Goal: Task Accomplishment & Management: Manage account settings

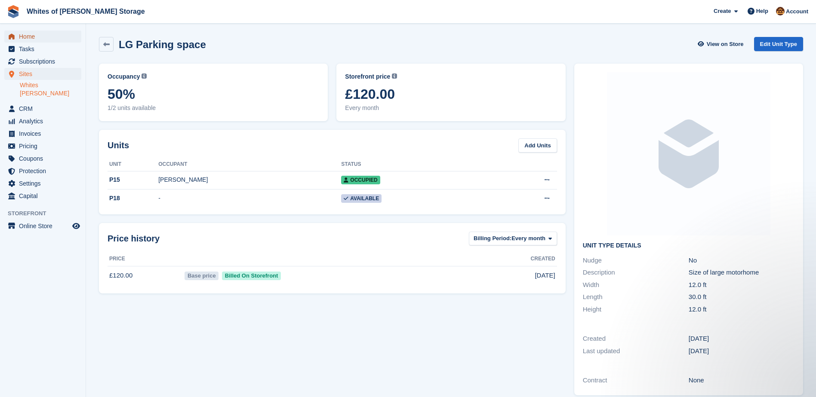
click at [30, 34] on span "Home" at bounding box center [45, 37] width 52 height 12
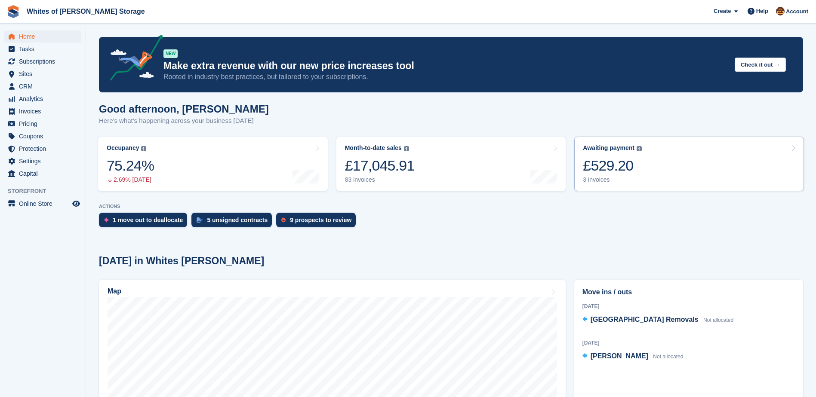
click at [627, 166] on div "£529.20" at bounding box center [612, 166] width 59 height 18
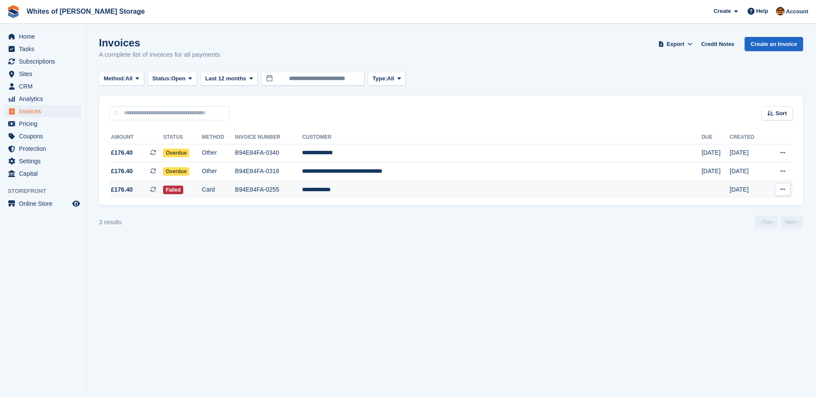
click at [434, 190] on td "**********" at bounding box center [502, 190] width 400 height 18
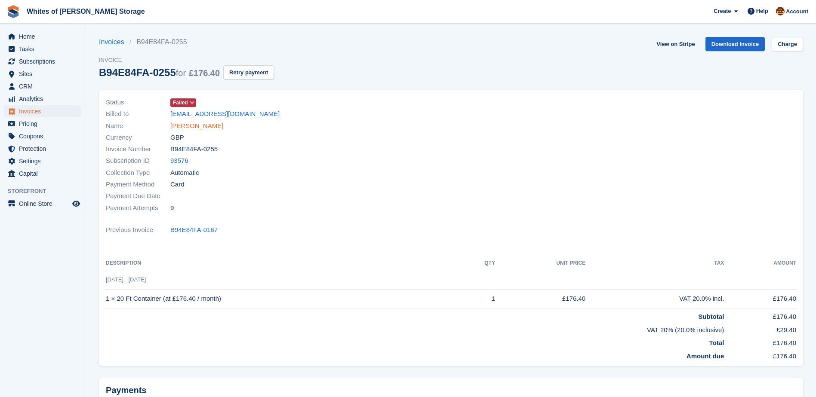
click at [203, 123] on link "[PERSON_NAME]" at bounding box center [196, 126] width 53 height 10
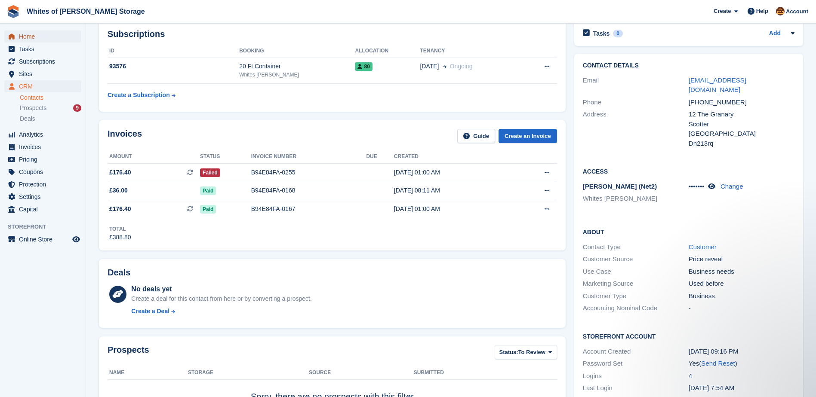
click at [47, 40] on span "Home" at bounding box center [45, 37] width 52 height 12
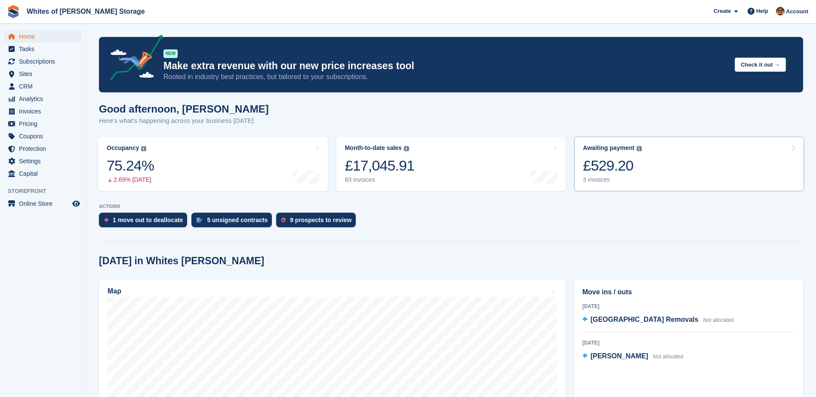
click at [639, 161] on div "£529.20" at bounding box center [612, 166] width 59 height 18
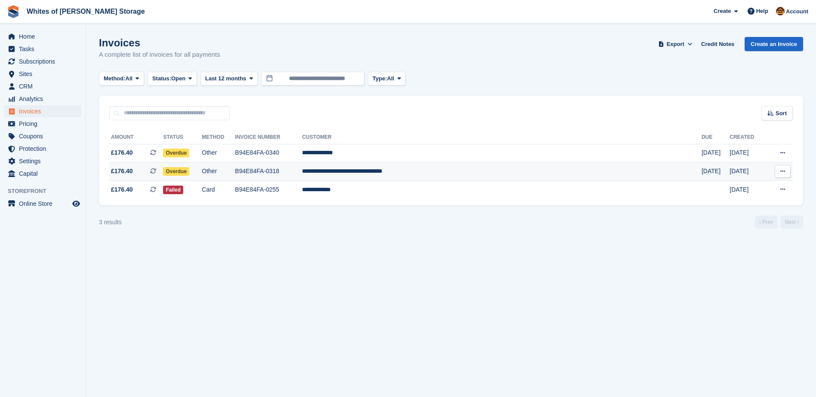
click at [448, 175] on td "**********" at bounding box center [502, 172] width 400 height 18
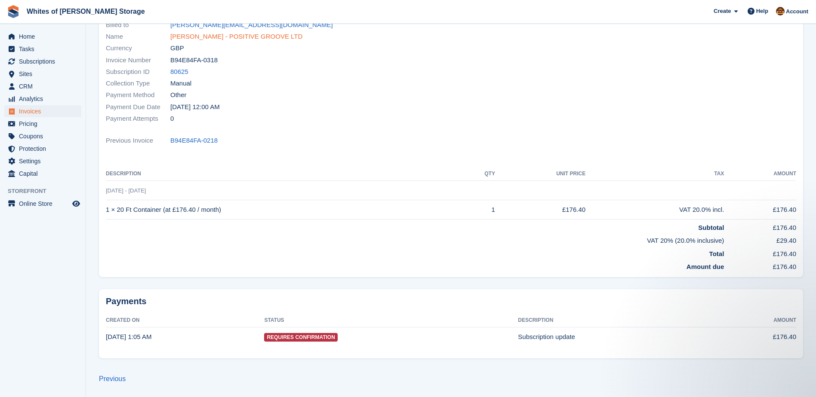
click at [234, 37] on link "GARETH WILLIAMS - POSITIVE GROOVE LTD" at bounding box center [236, 37] width 132 height 10
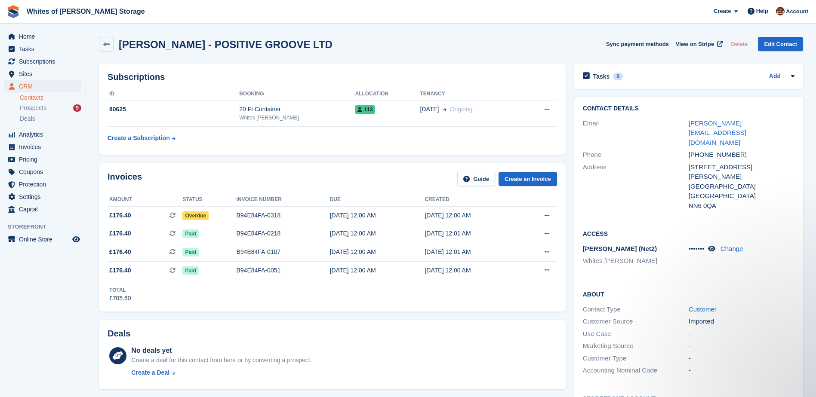
scroll to position [86, 0]
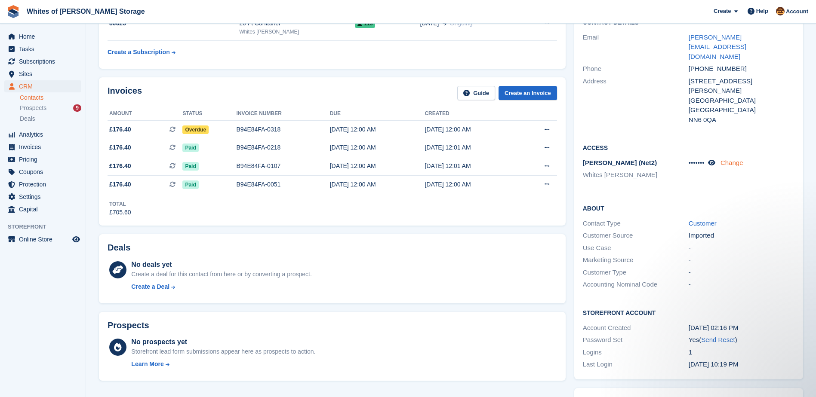
click at [736, 159] on link "Change" at bounding box center [731, 162] width 23 height 7
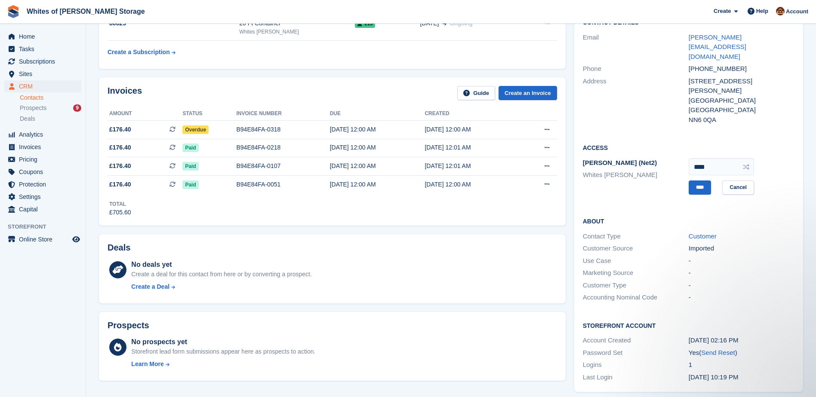
click at [753, 208] on div "About Contact Type Customer Customer Source Imported Use Case - Marketing Sourc…" at bounding box center [688, 260] width 229 height 105
click at [744, 181] on link "Cancel" at bounding box center [737, 188] width 31 height 14
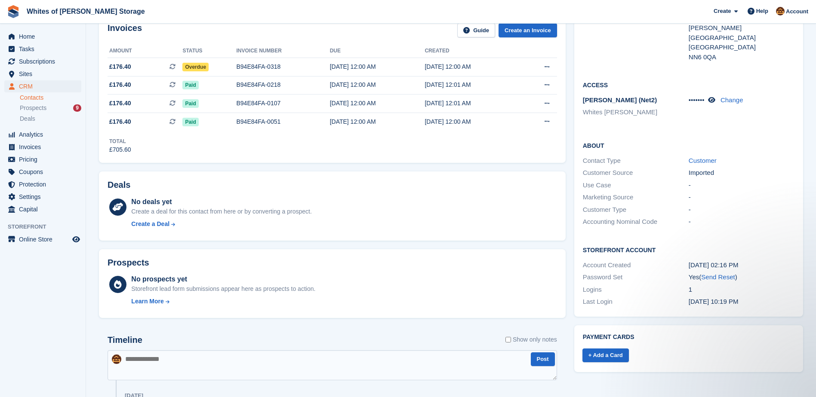
scroll to position [129, 0]
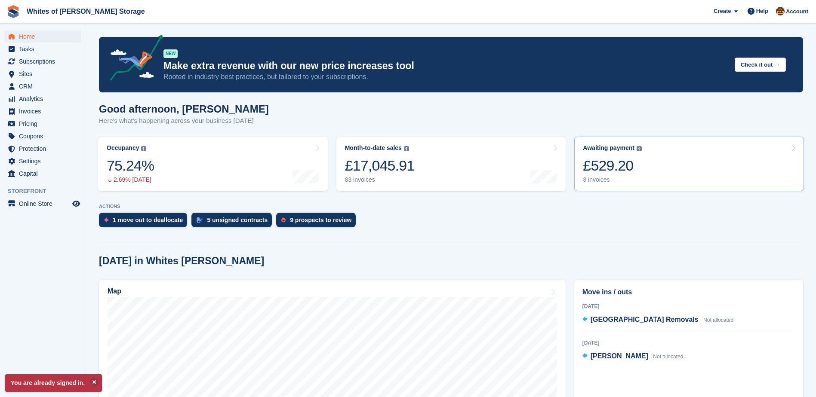
click at [653, 165] on link "Awaiting payment The total outstanding balance on all open invoices. £529.20 3 …" at bounding box center [689, 164] width 230 height 55
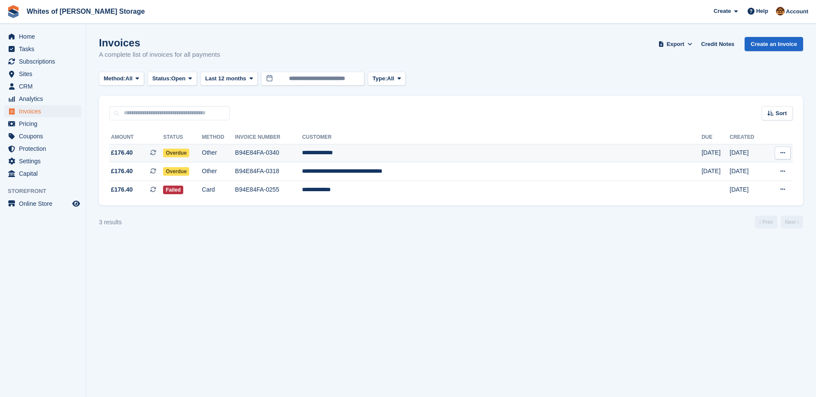
click at [420, 153] on td "**********" at bounding box center [502, 153] width 400 height 18
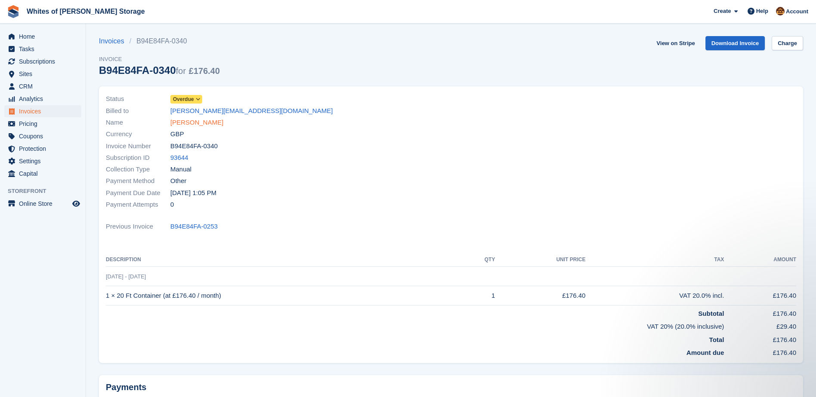
click at [200, 122] on link "[PERSON_NAME]" at bounding box center [196, 123] width 53 height 10
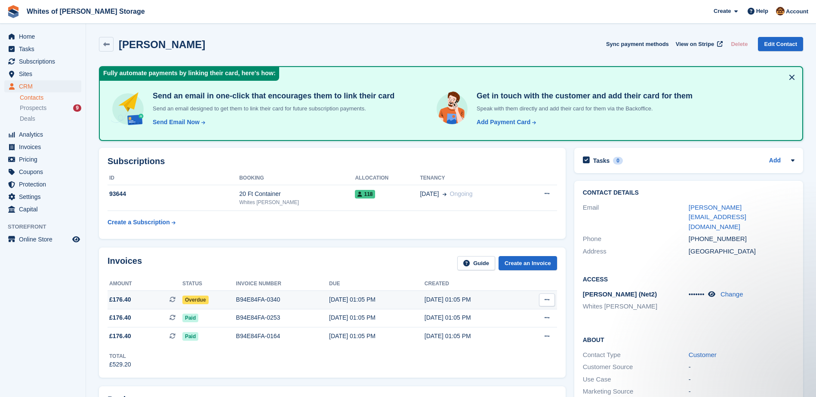
click at [354, 302] on div "03 Sep, 01:05 PM" at bounding box center [376, 299] width 95 height 9
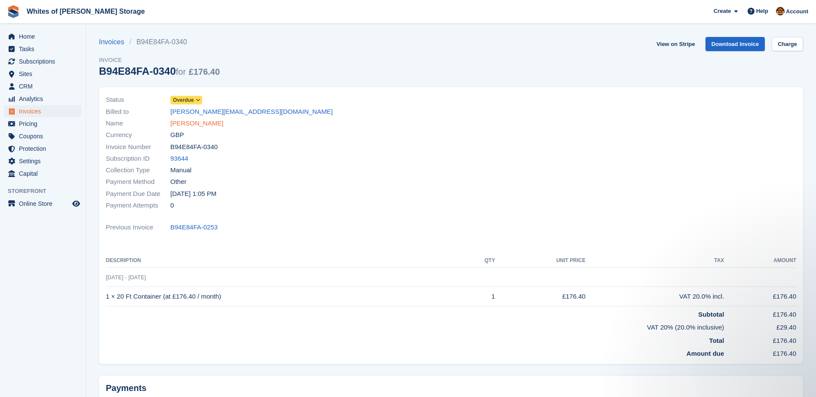
click at [203, 121] on link "HAMAAMIN JALAL" at bounding box center [196, 124] width 53 height 10
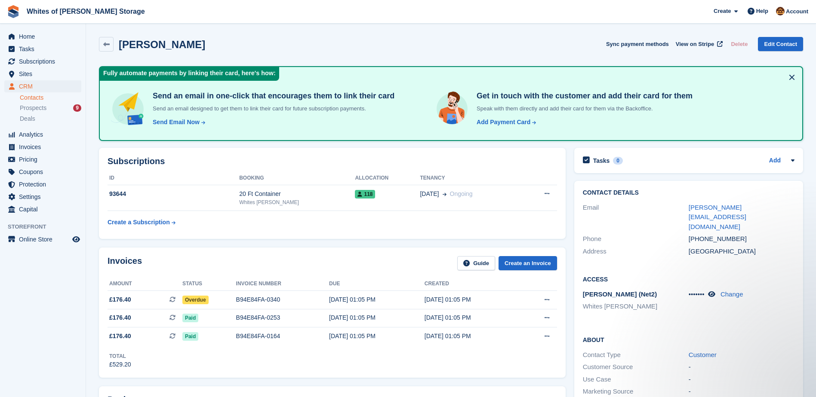
click at [346, 31] on section "HAMAAMIN JALAL Sync payment methods View on Stripe Delete Edit Contact Fully au…" at bounding box center [451, 403] width 730 height 806
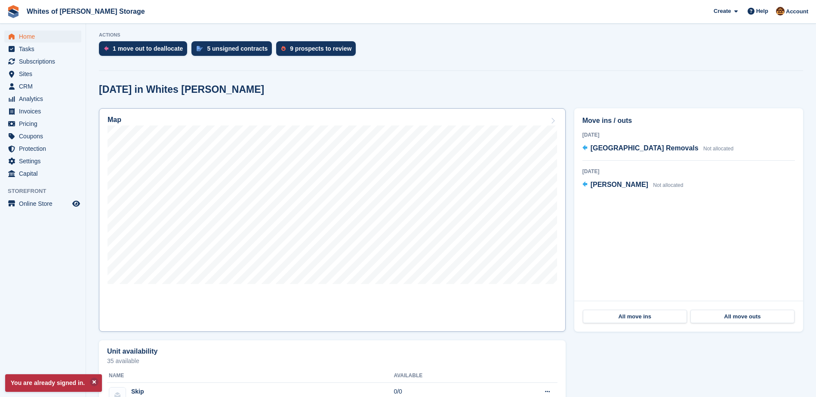
scroll to position [172, 0]
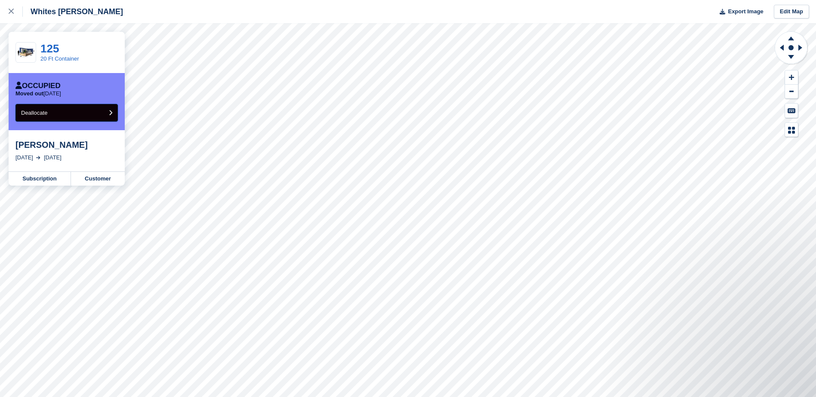
click at [106, 111] on button "Deallocate" at bounding box center [66, 113] width 102 height 18
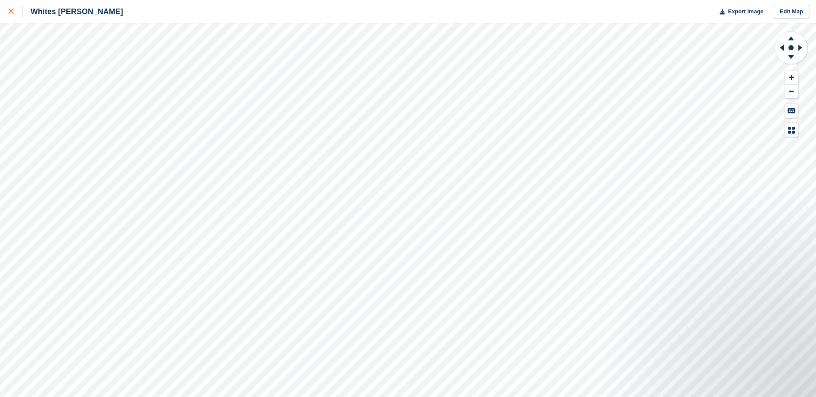
click at [9, 12] on icon at bounding box center [11, 11] width 5 height 5
click at [16, 10] on div at bounding box center [16, 11] width 14 height 10
